Goal: Information Seeking & Learning: Learn about a topic

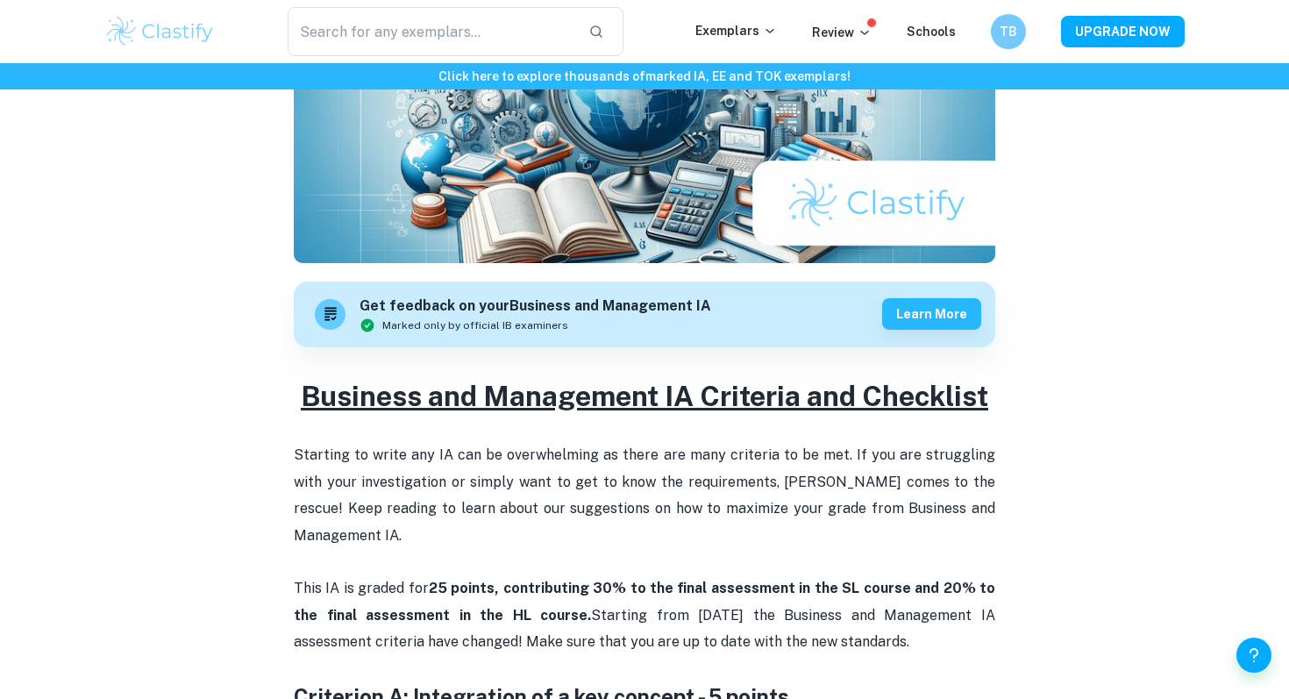
scroll to position [393, 0]
click at [565, 379] on h2 "Business and Management IA Criteria and Checklist" at bounding box center [645, 396] width 702 height 39
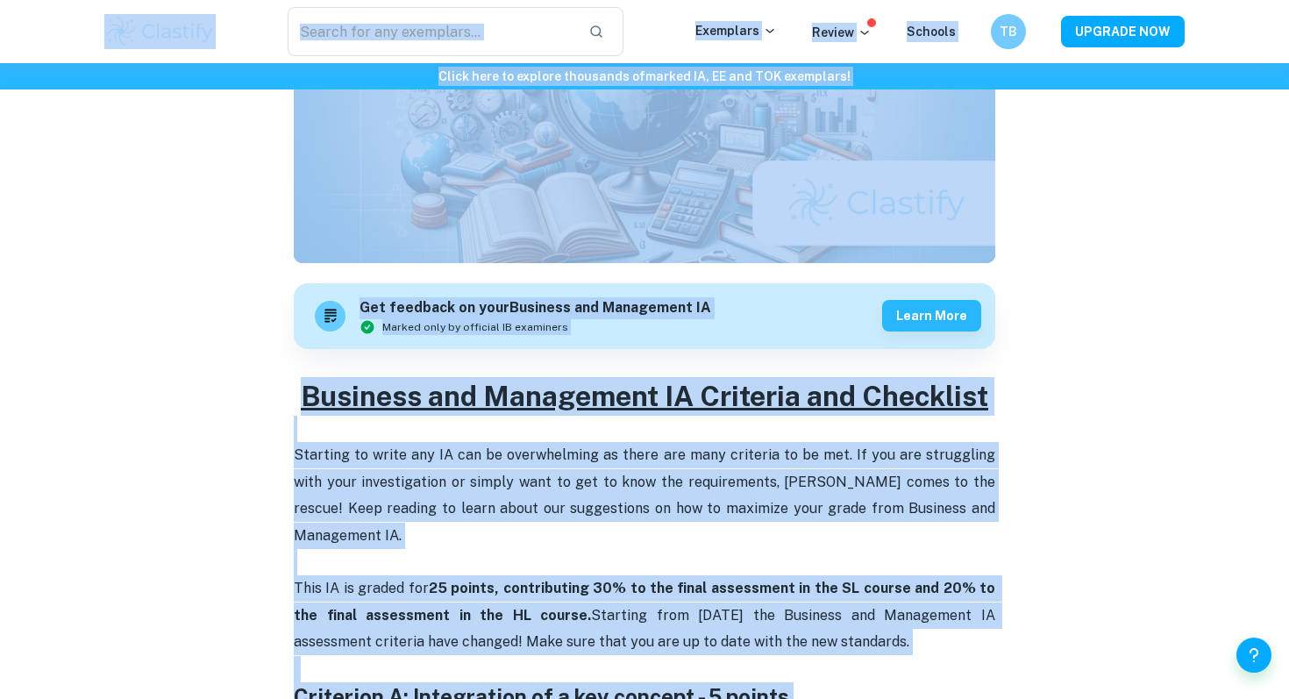
copy body "​ Loremipsu Dolors Ametcon AD ELITSED DOE Tempo inci ut laboree doloremag al en…"
click at [756, 403] on u "Business and Management IA Criteria and Checklist" at bounding box center [645, 396] width 688 height 32
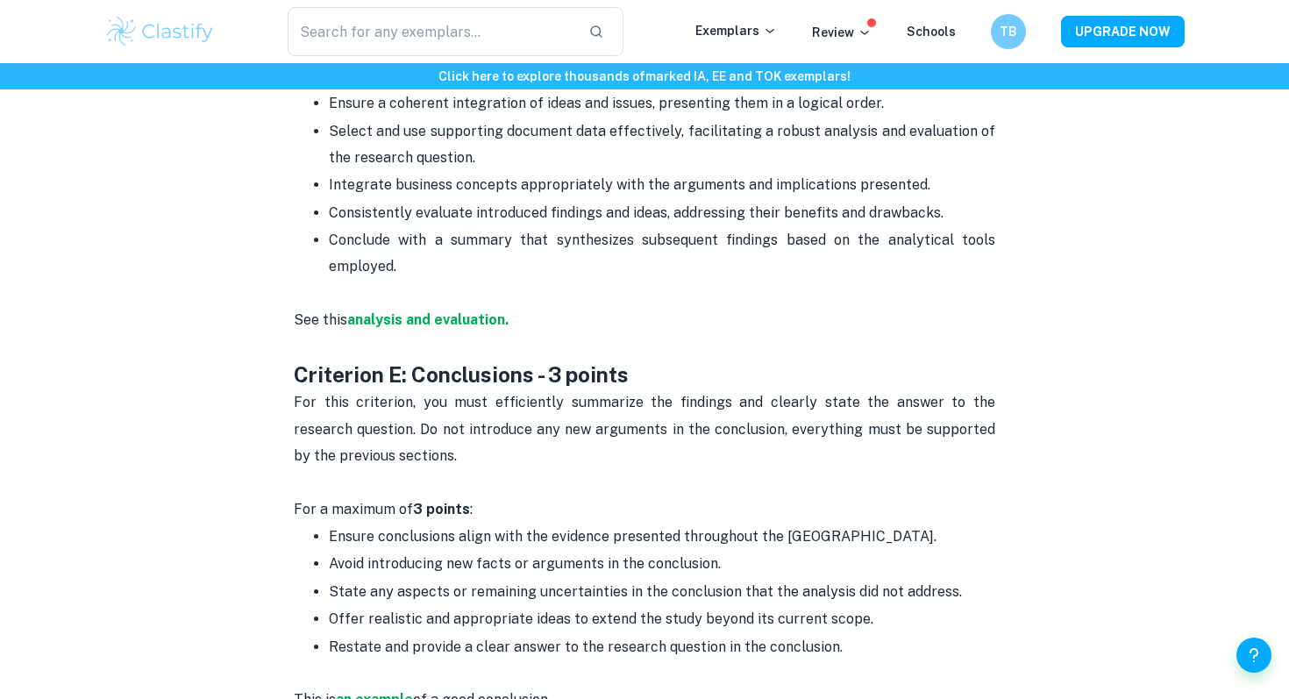
scroll to position [3094, 0]
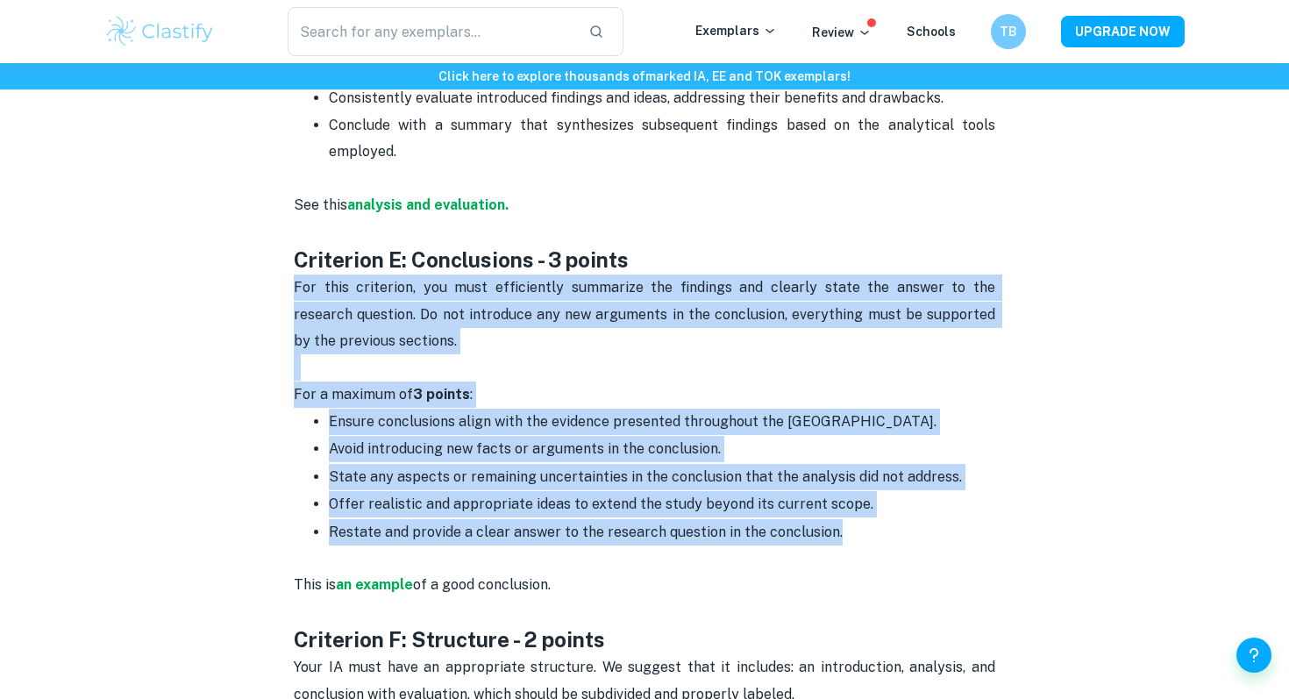
drag, startPoint x: 857, startPoint y: 485, endPoint x: 233, endPoint y: 231, distance: 673.5
copy div "For this criterion, you must efficiently summarize the findings and clearly sta…"
click at [884, 275] on p "For this criterion, you must efficiently summarize the findings and clearly sta…" at bounding box center [645, 328] width 702 height 107
